Goal: Information Seeking & Learning: Learn about a topic

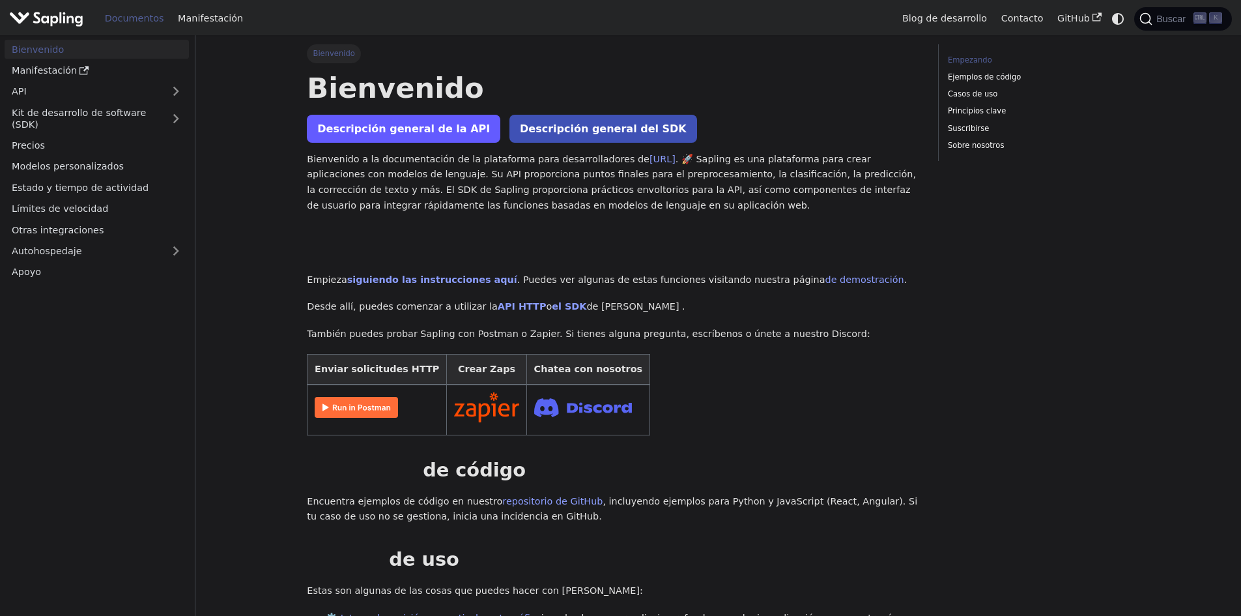
click at [369, 128] on font "Descripción general de la API" at bounding box center [403, 129] width 173 height 12
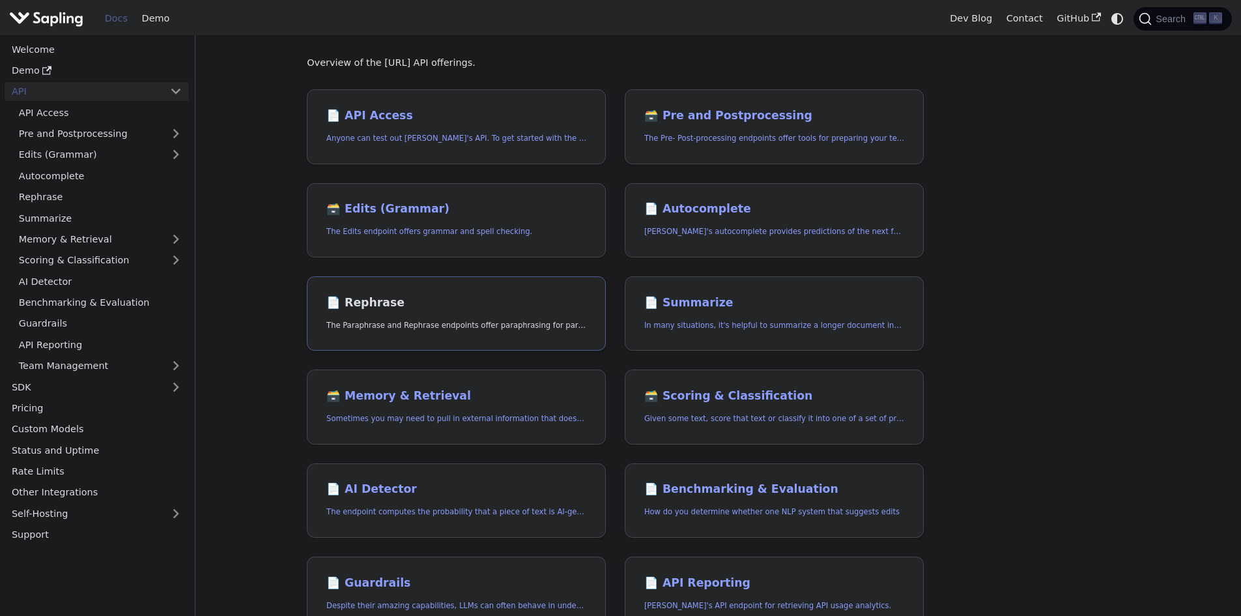
scroll to position [130, 0]
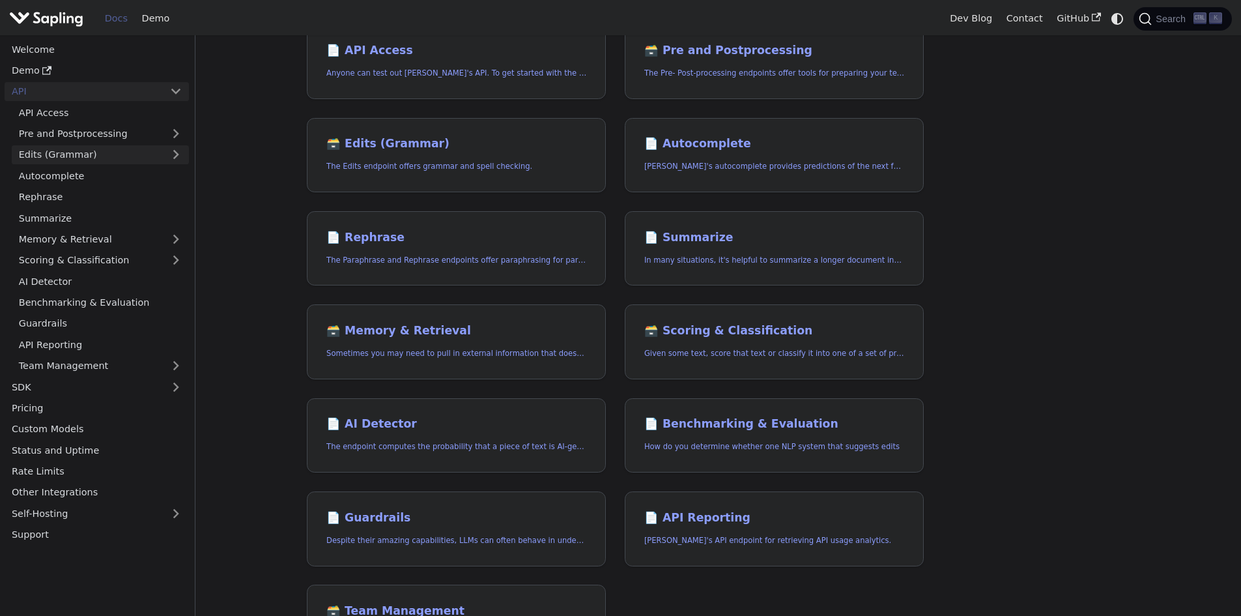
click at [76, 164] on link "Edits (Grammar)" at bounding box center [100, 154] width 177 height 19
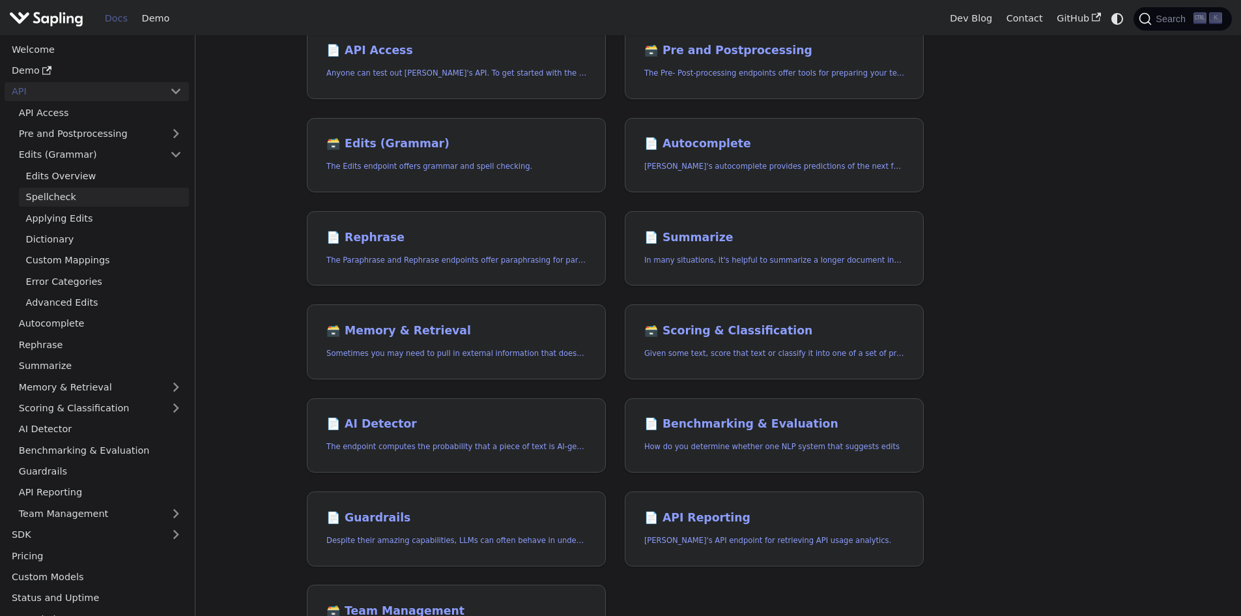
click at [98, 197] on link "Spellcheck" at bounding box center [104, 197] width 170 height 19
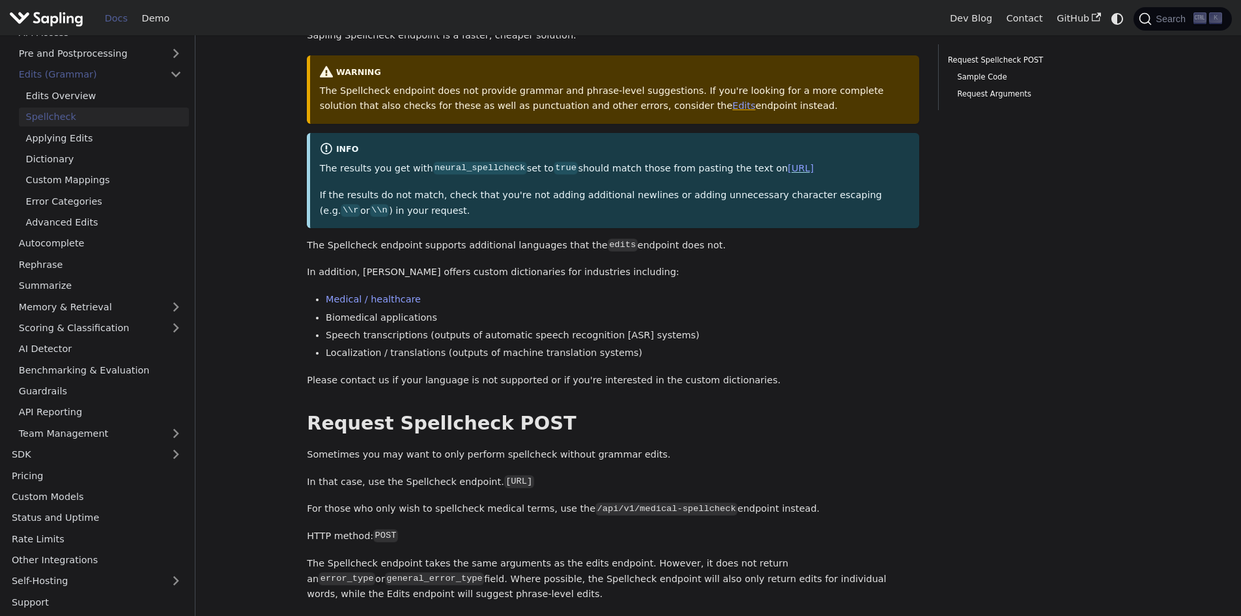
scroll to position [195, 0]
